Goal: Go to known website: Go to known website

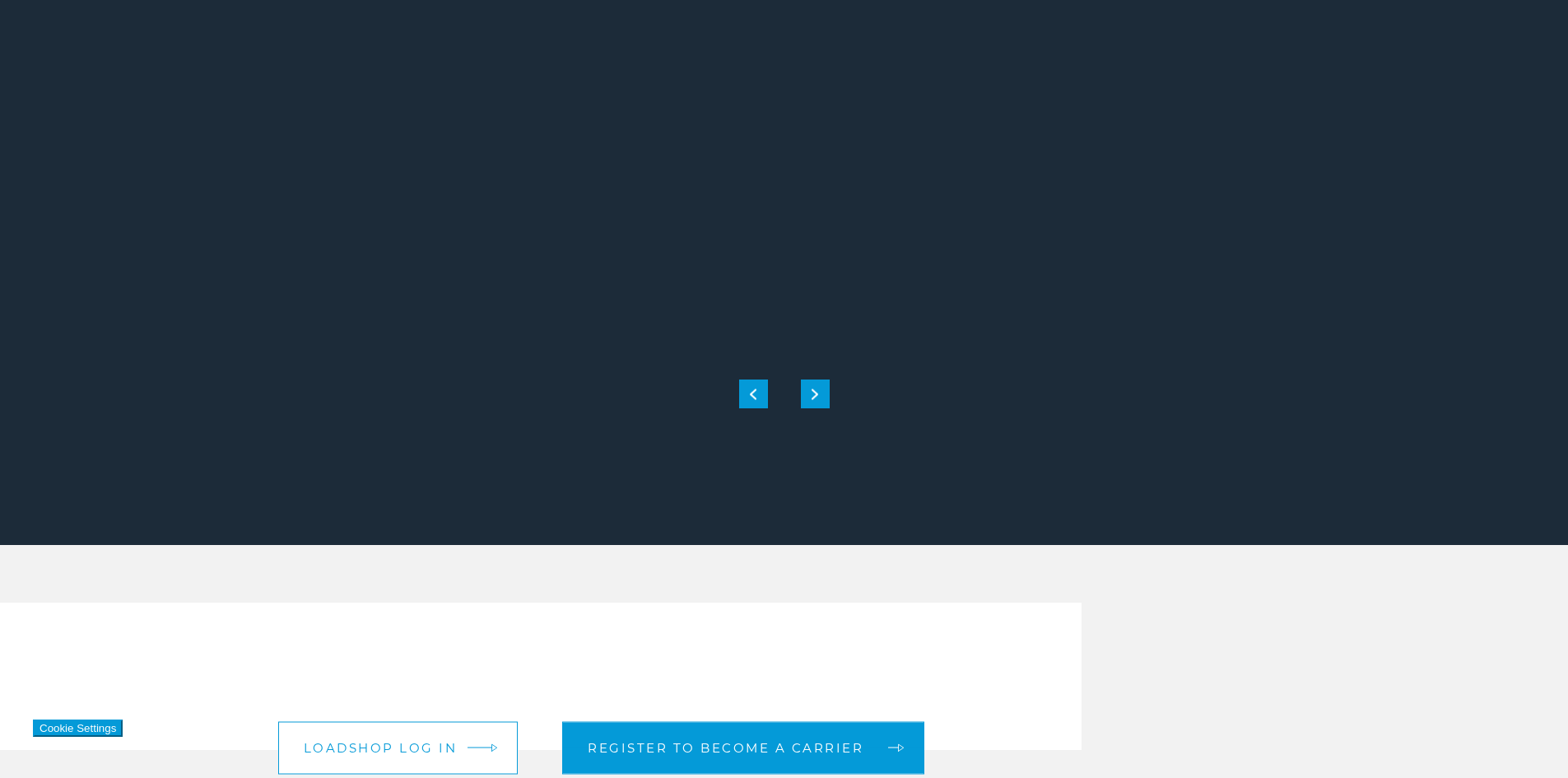
click at [450, 750] on span "Loadshop log in" at bounding box center [380, 748] width 154 height 12
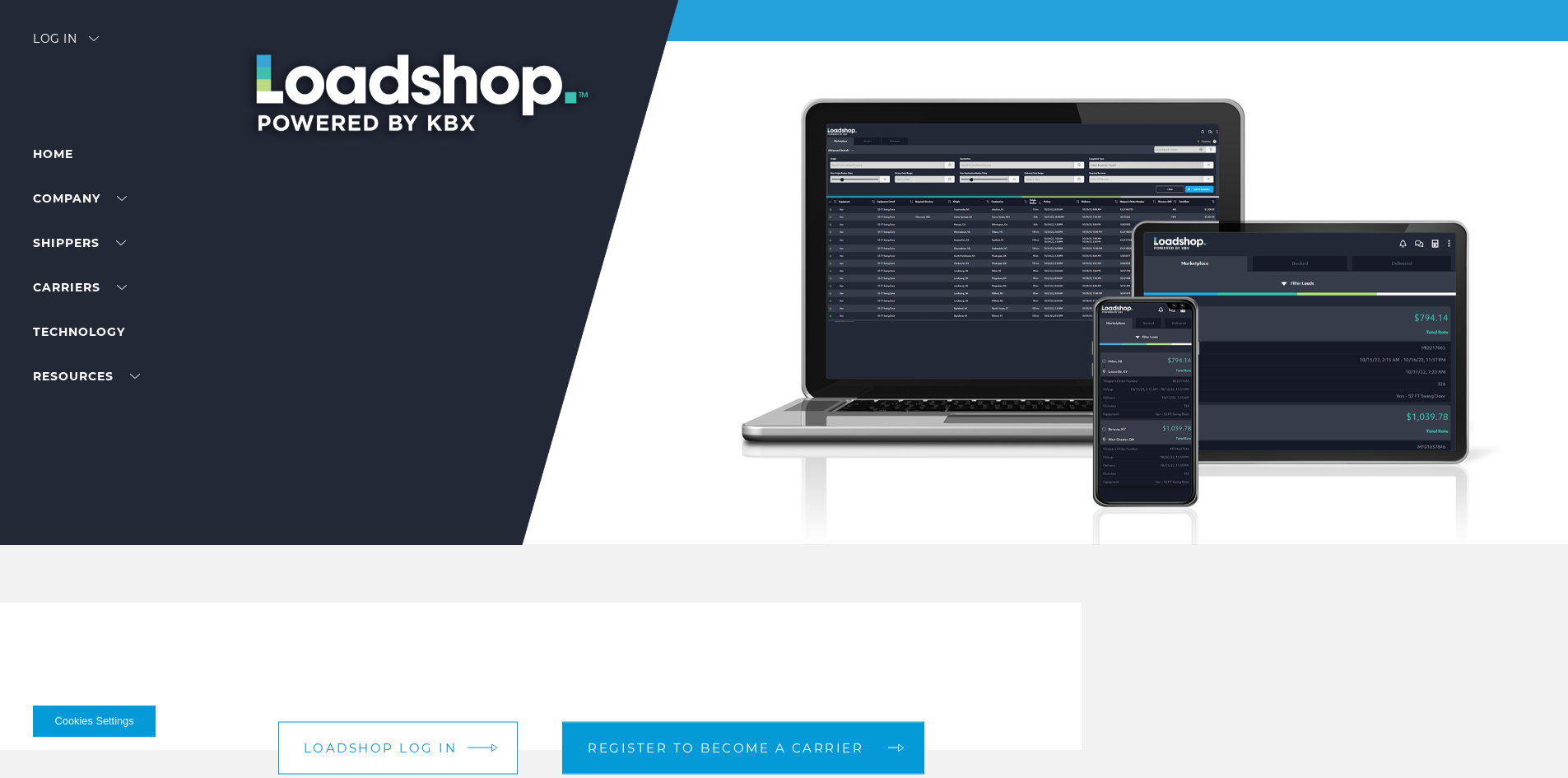
click at [406, 740] on link "Loadshop log in" at bounding box center [398, 748] width 240 height 53
click at [454, 743] on span "Loadshop log in" at bounding box center [380, 748] width 154 height 12
